Goal: Task Accomplishment & Management: Use online tool/utility

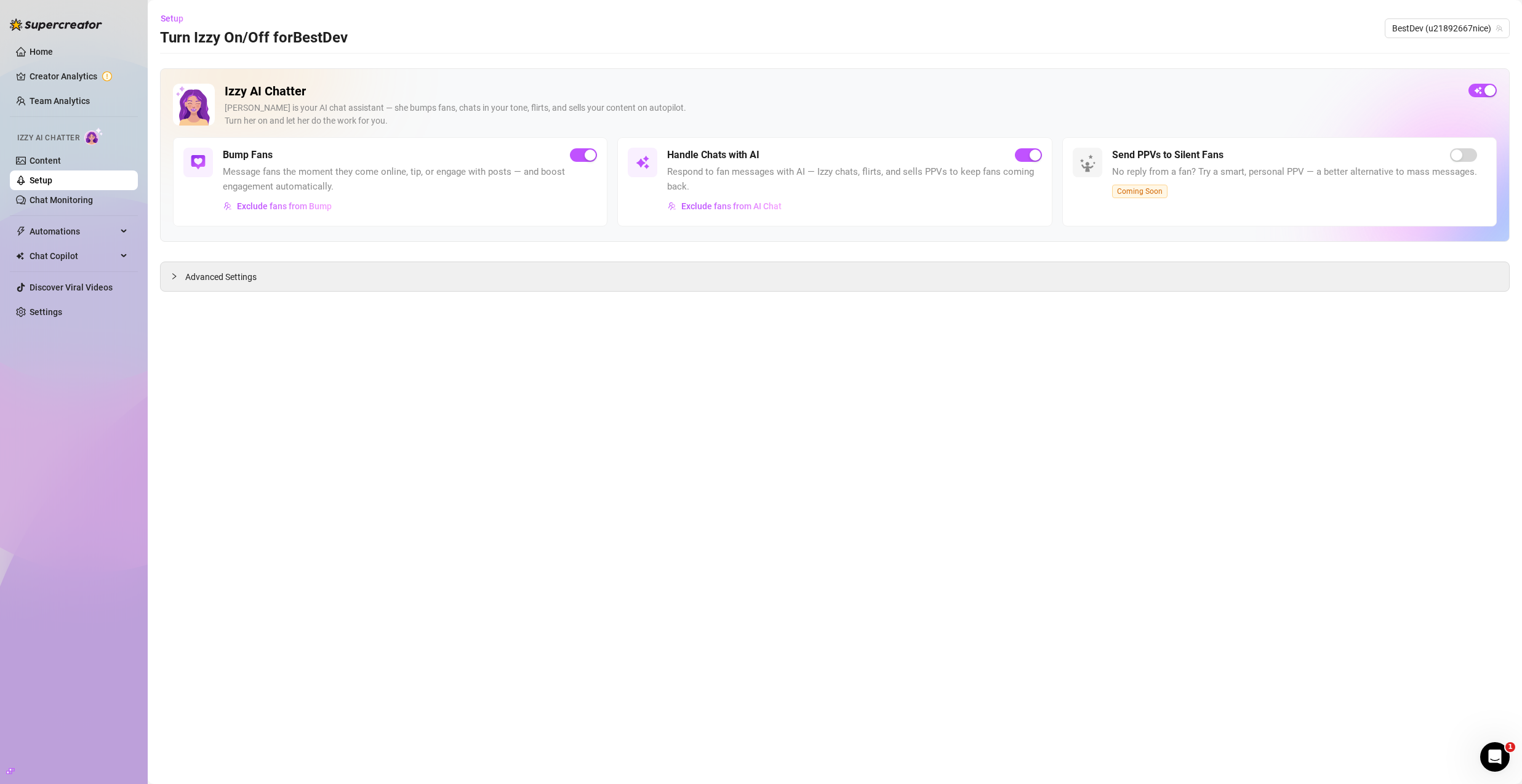
drag, startPoint x: 59, startPoint y: 159, endPoint x: 90, endPoint y: 181, distance: 38.0
click at [59, 160] on link "Content" at bounding box center [45, 160] width 31 height 10
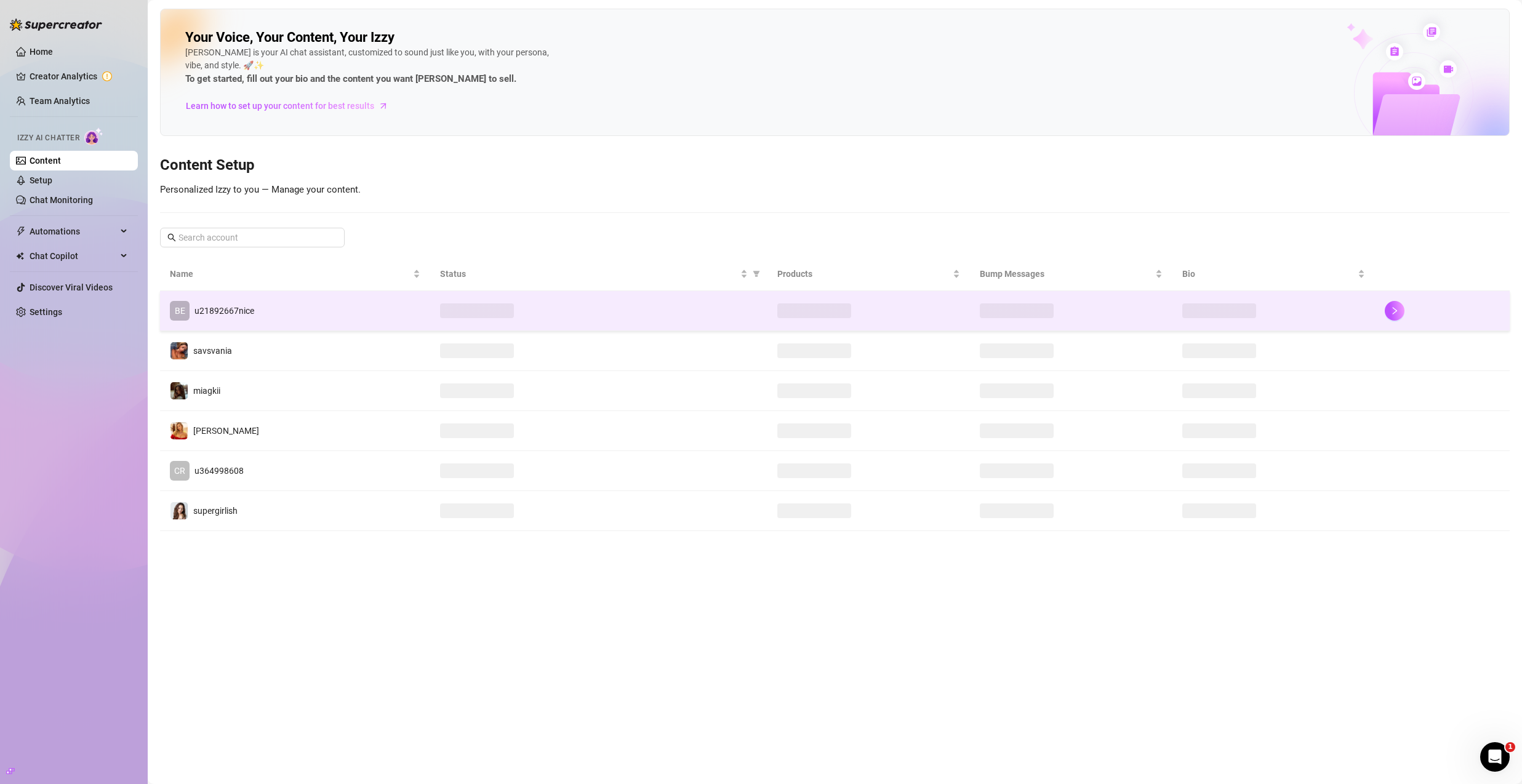
click at [273, 320] on td "BE u21892667nice" at bounding box center [295, 311] width 270 height 40
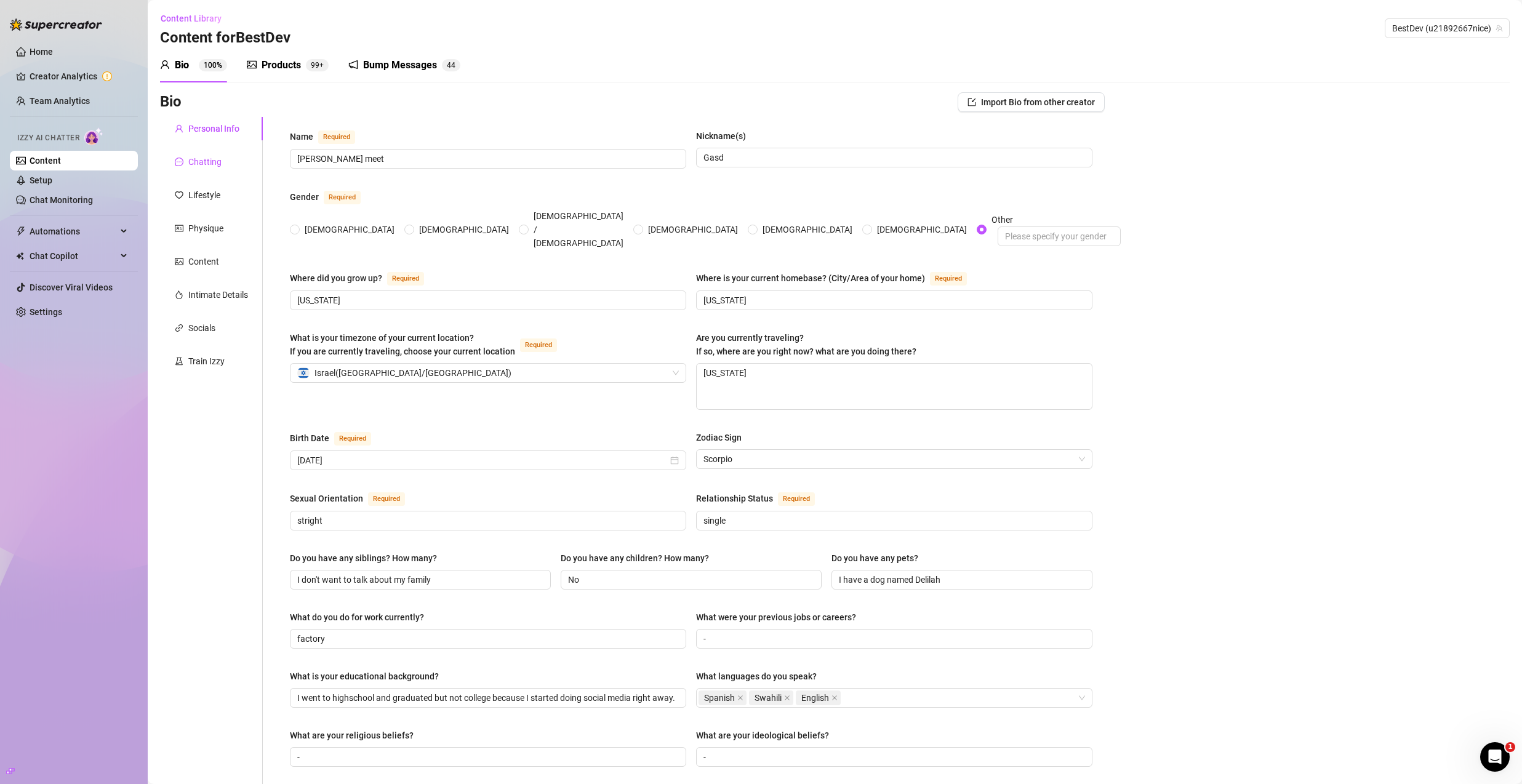
click at [213, 159] on div "Chatting" at bounding box center [205, 161] width 33 height 14
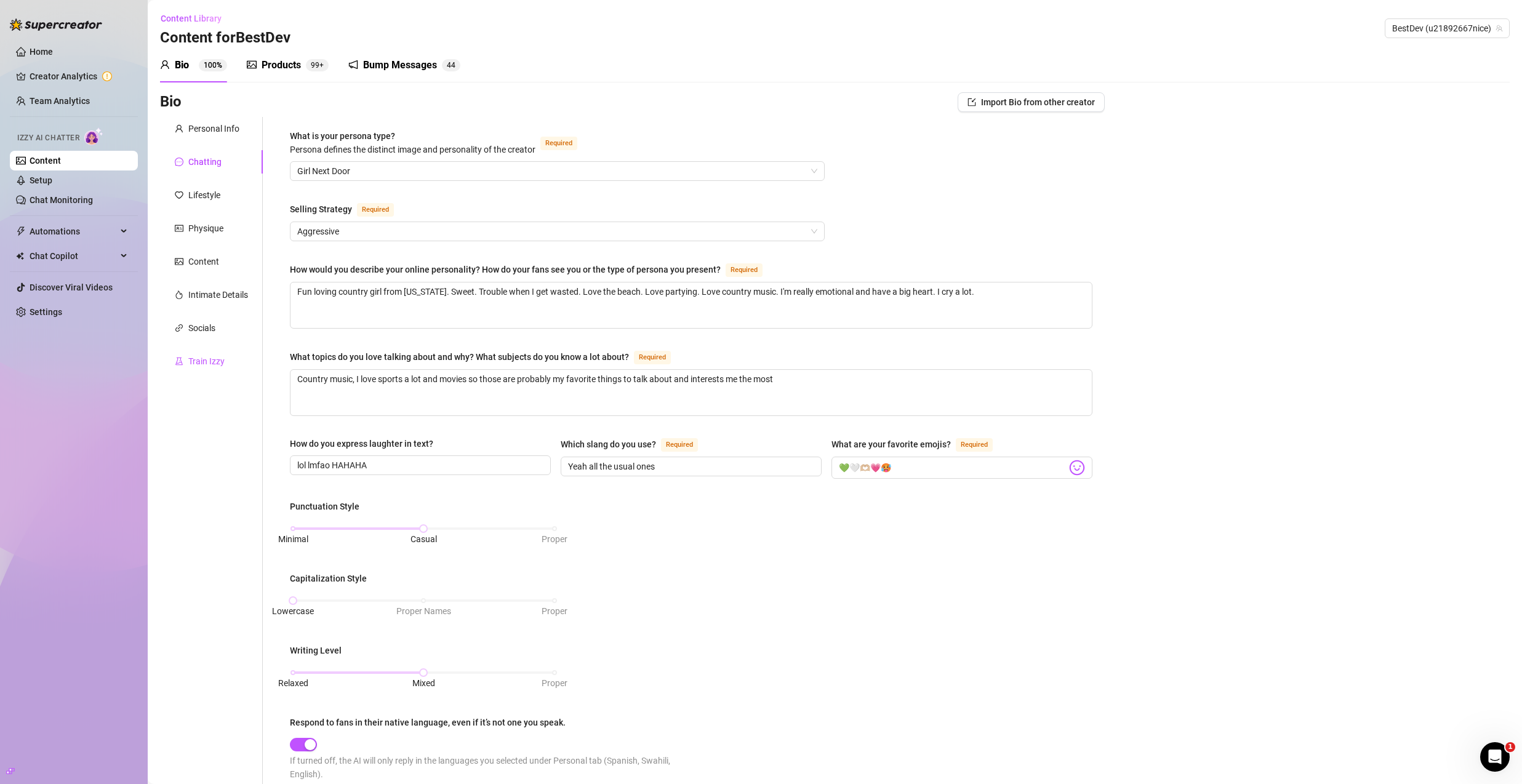
click at [218, 361] on div "Train Izzy" at bounding box center [207, 361] width 36 height 14
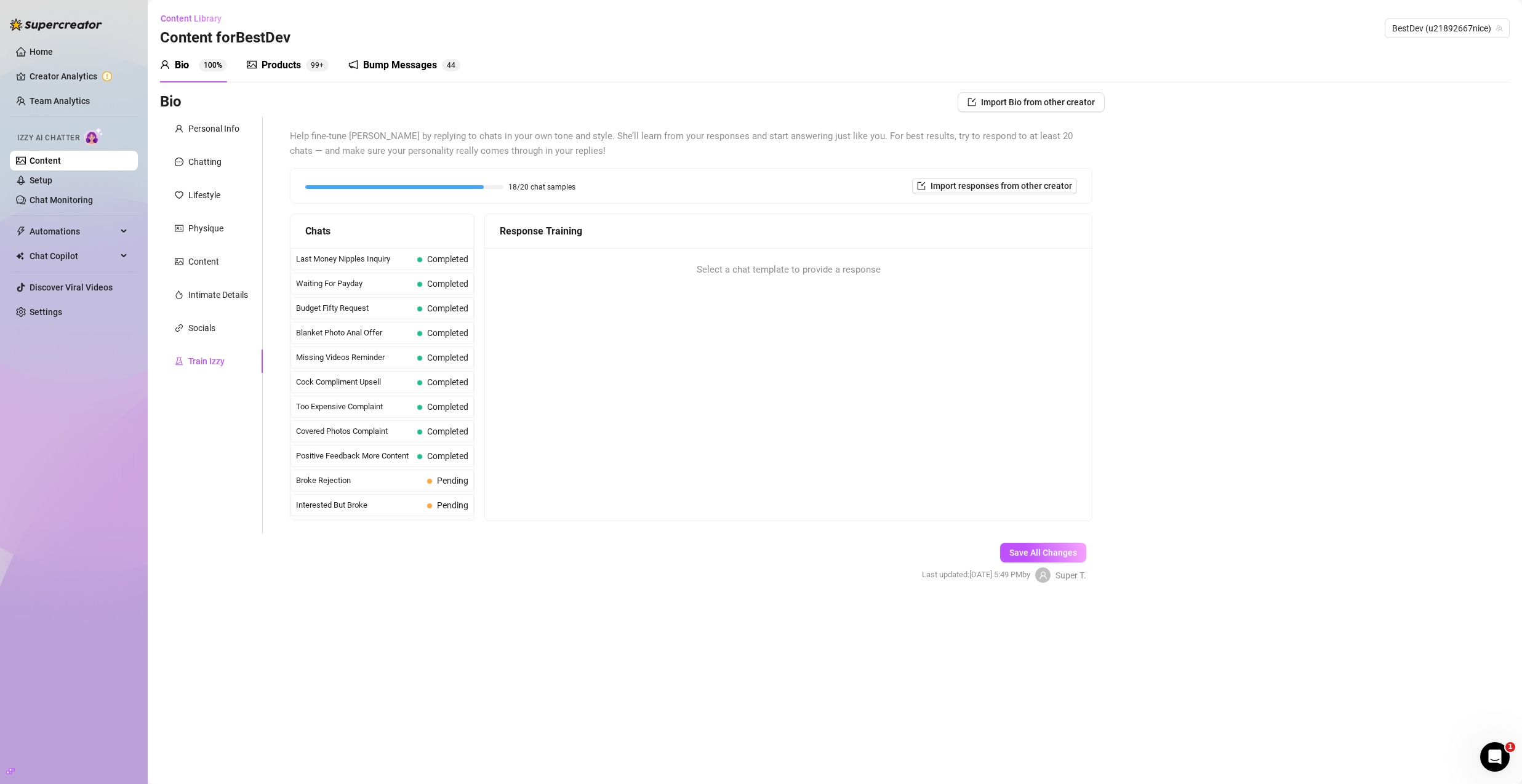
click at [238, 363] on div "Train Izzy" at bounding box center [211, 361] width 103 height 23
drag, startPoint x: 689, startPoint y: 315, endPoint x: 688, endPoint y: 324, distance: 9.1
click at [689, 315] on div "Response Training Select a chat template to provide a response" at bounding box center [788, 367] width 608 height 307
